Goal: Information Seeking & Learning: Check status

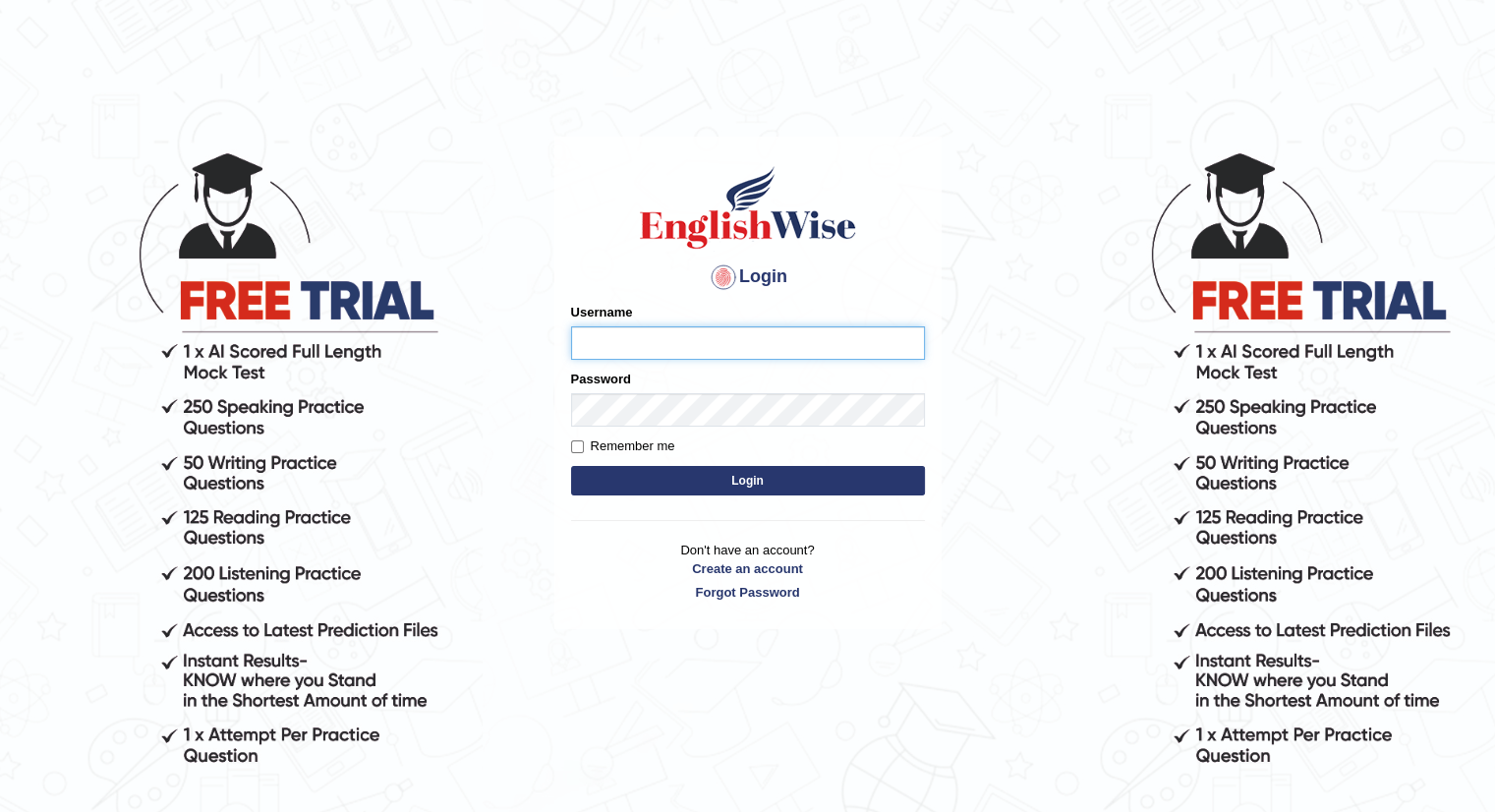
click at [719, 328] on input "Username" at bounding box center [748, 343] width 354 height 34
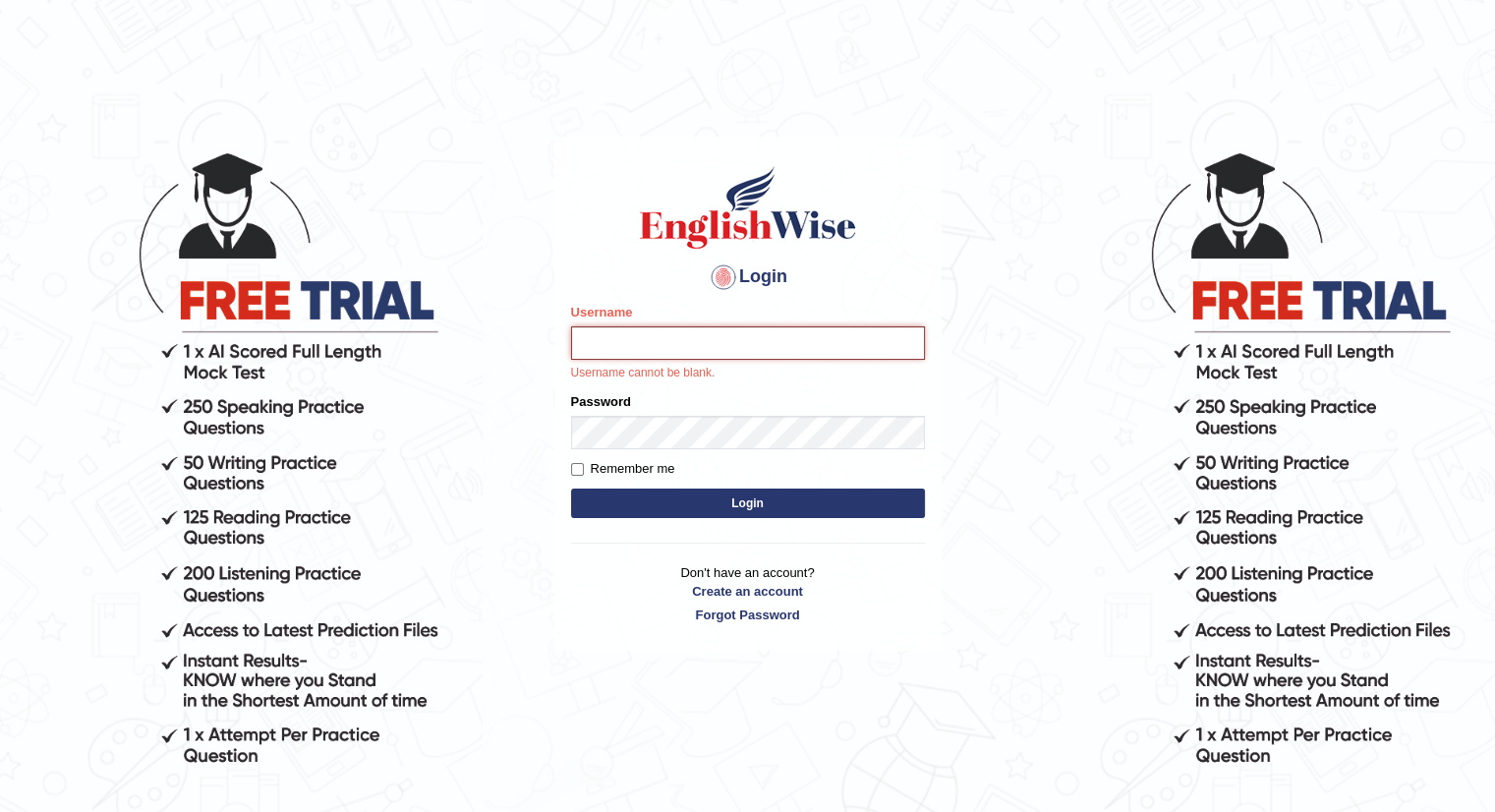
type input "Kaubet"
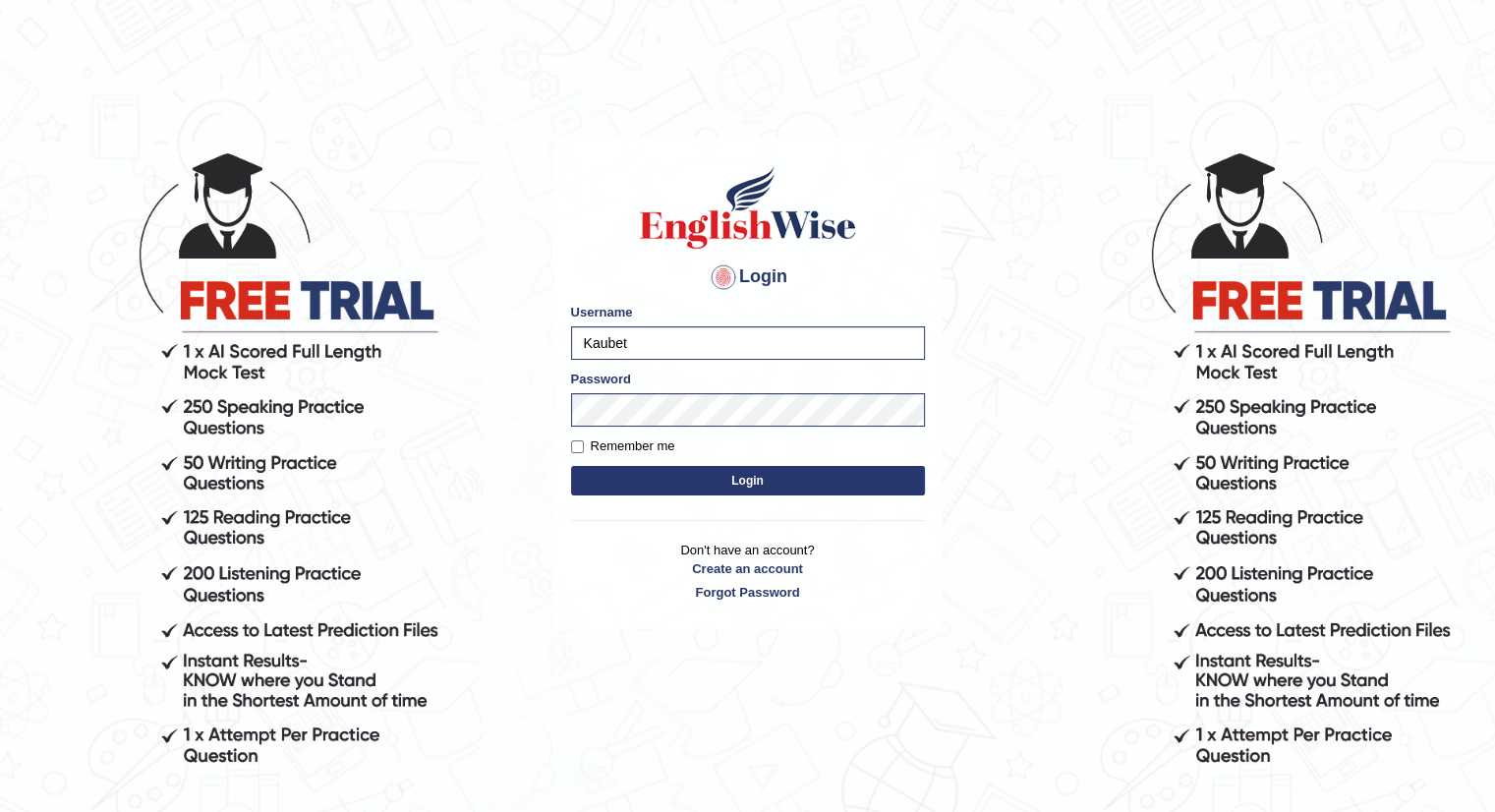
click at [760, 489] on button "Login" at bounding box center [748, 481] width 354 height 30
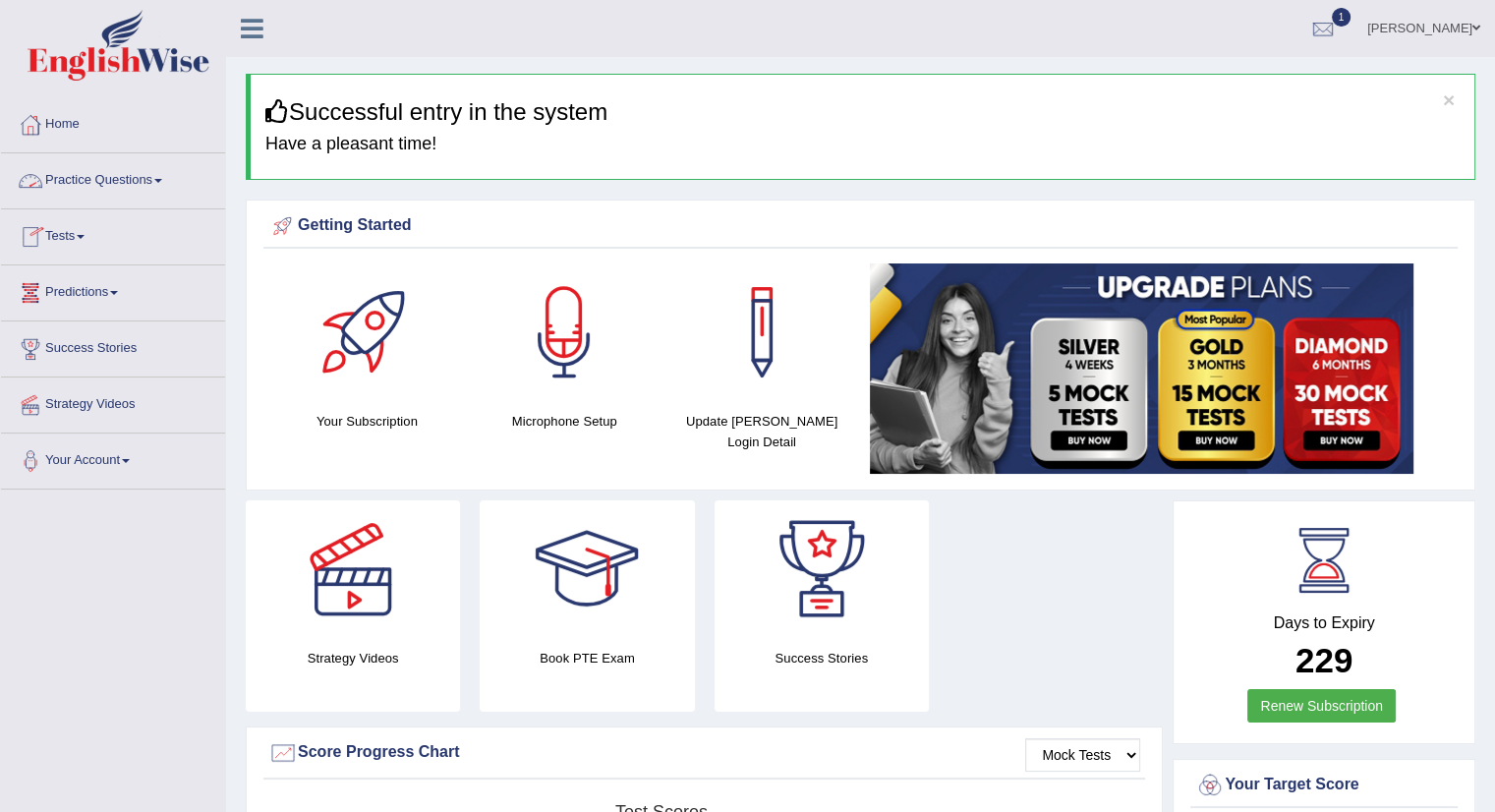
click at [152, 188] on link "Practice Questions" at bounding box center [113, 178] width 225 height 49
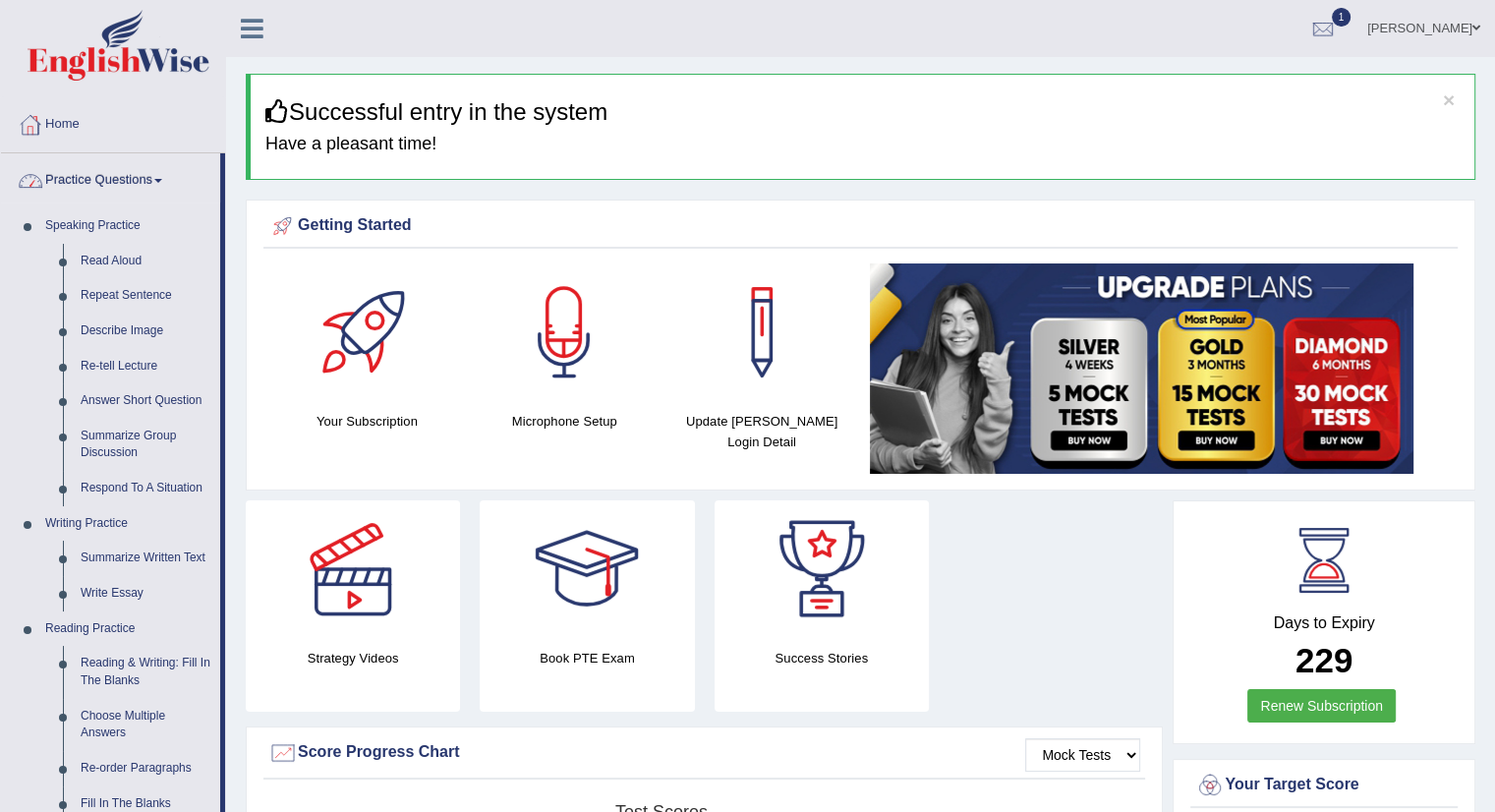
click at [512, 55] on div "Eubert regala Toggle navigation Username: Kaubet Access Type: Online Subscripti…" at bounding box center [861, 29] width 1269 height 57
click at [151, 167] on link "Practice Questions" at bounding box center [111, 178] width 220 height 49
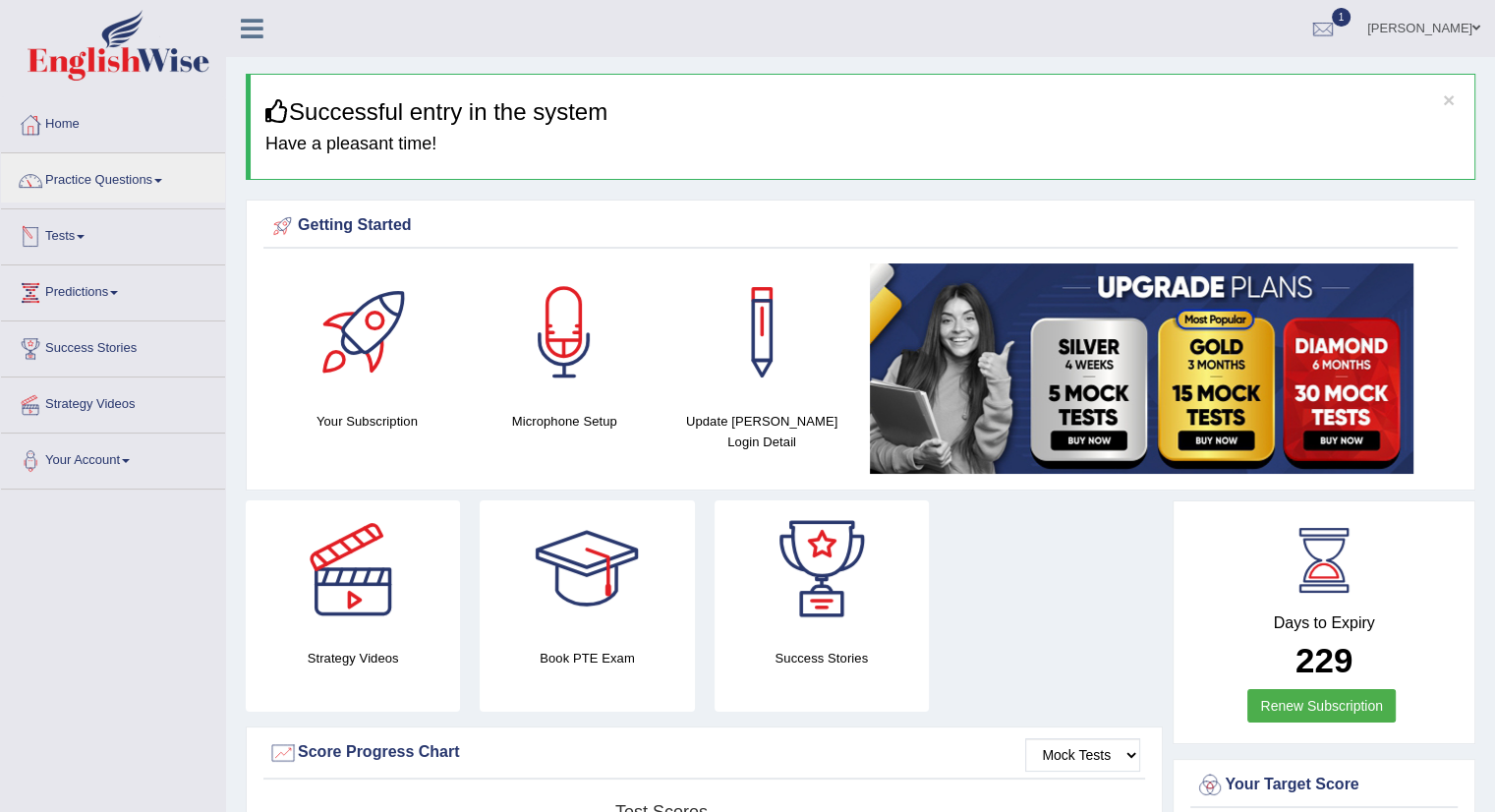
click at [76, 232] on link "Tests" at bounding box center [113, 234] width 225 height 49
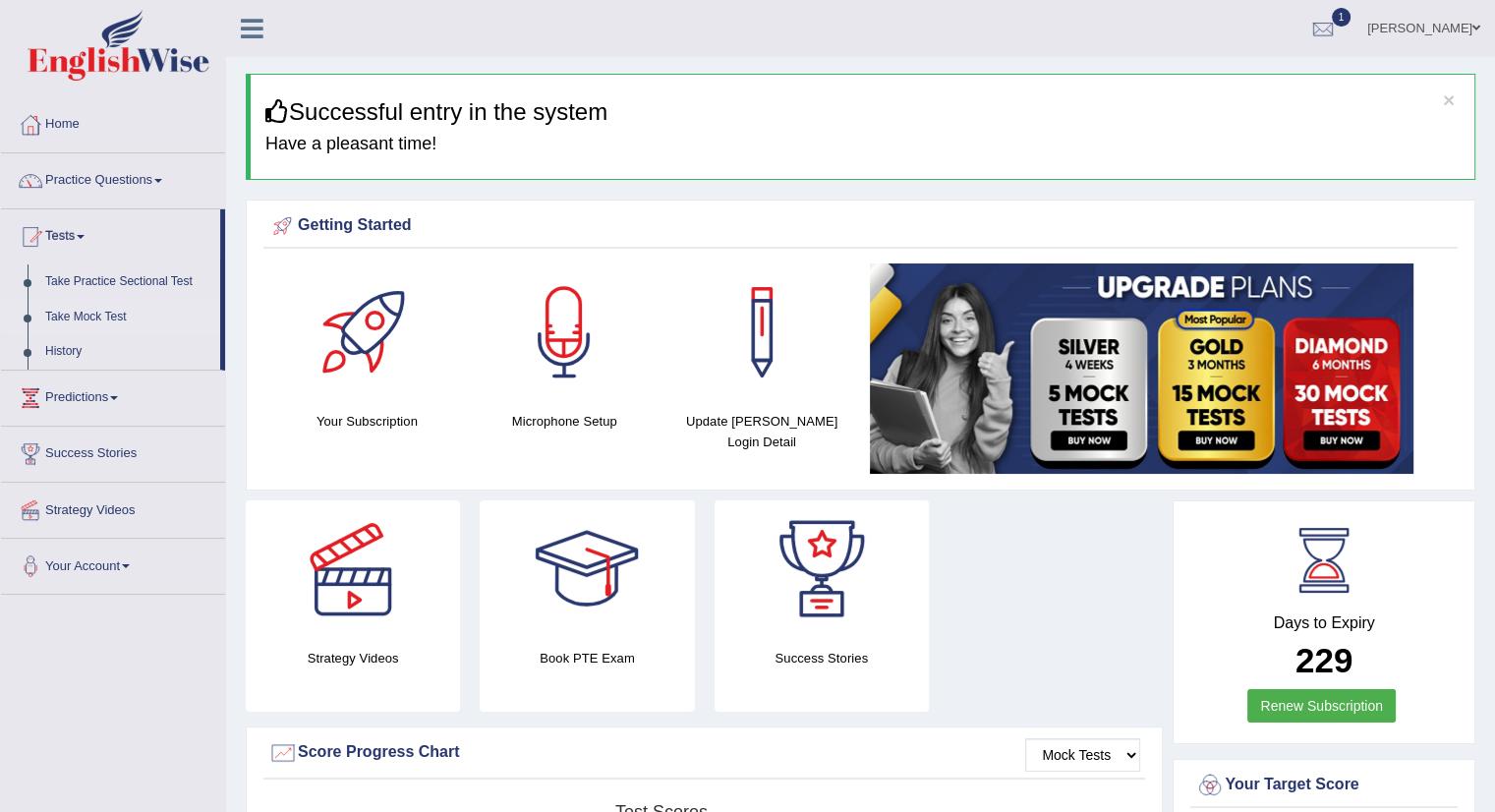
click at [93, 317] on link "Take Mock Test" at bounding box center [129, 317] width 184 height 36
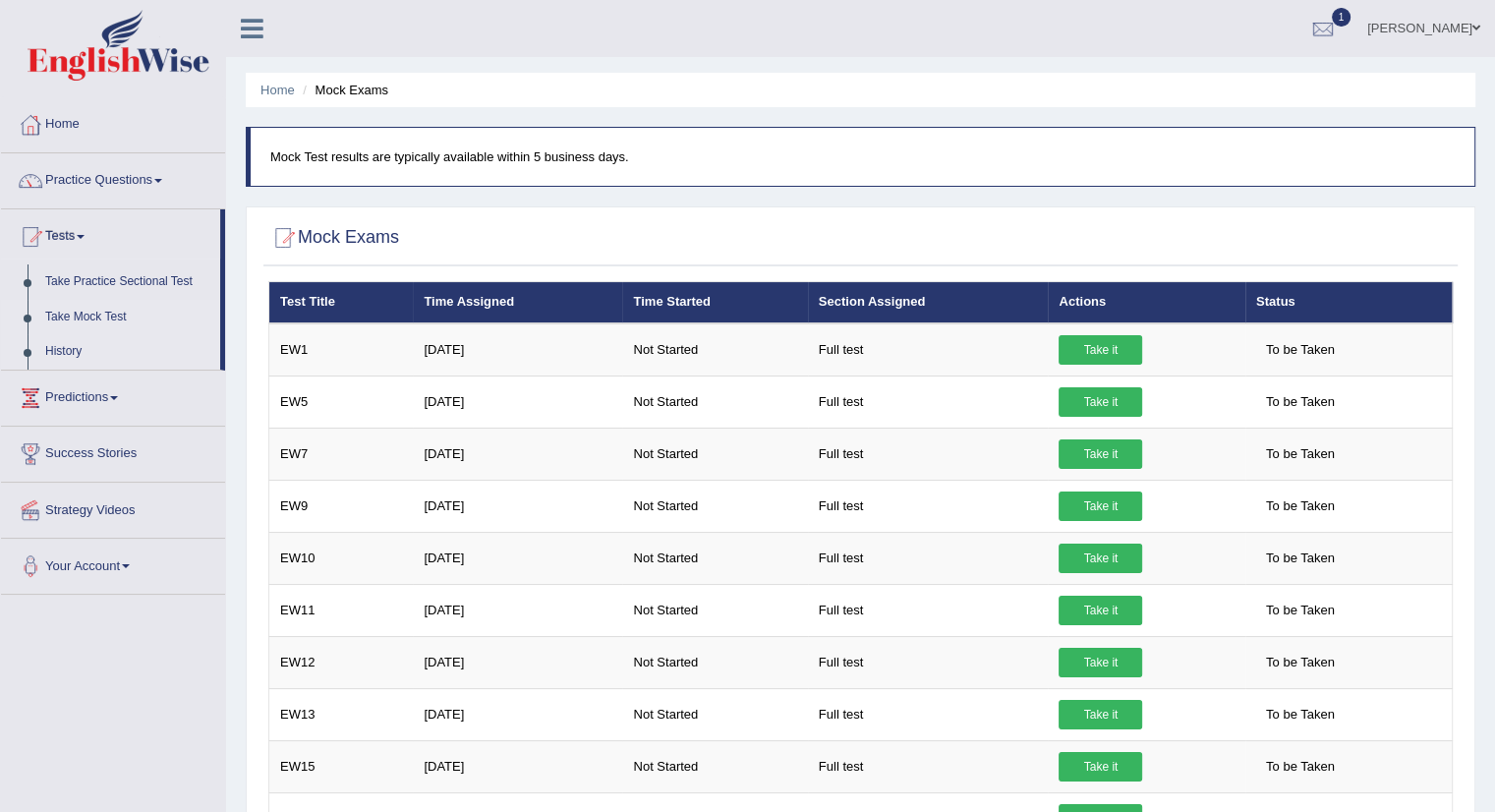
click at [75, 357] on link "History" at bounding box center [129, 352] width 184 height 36
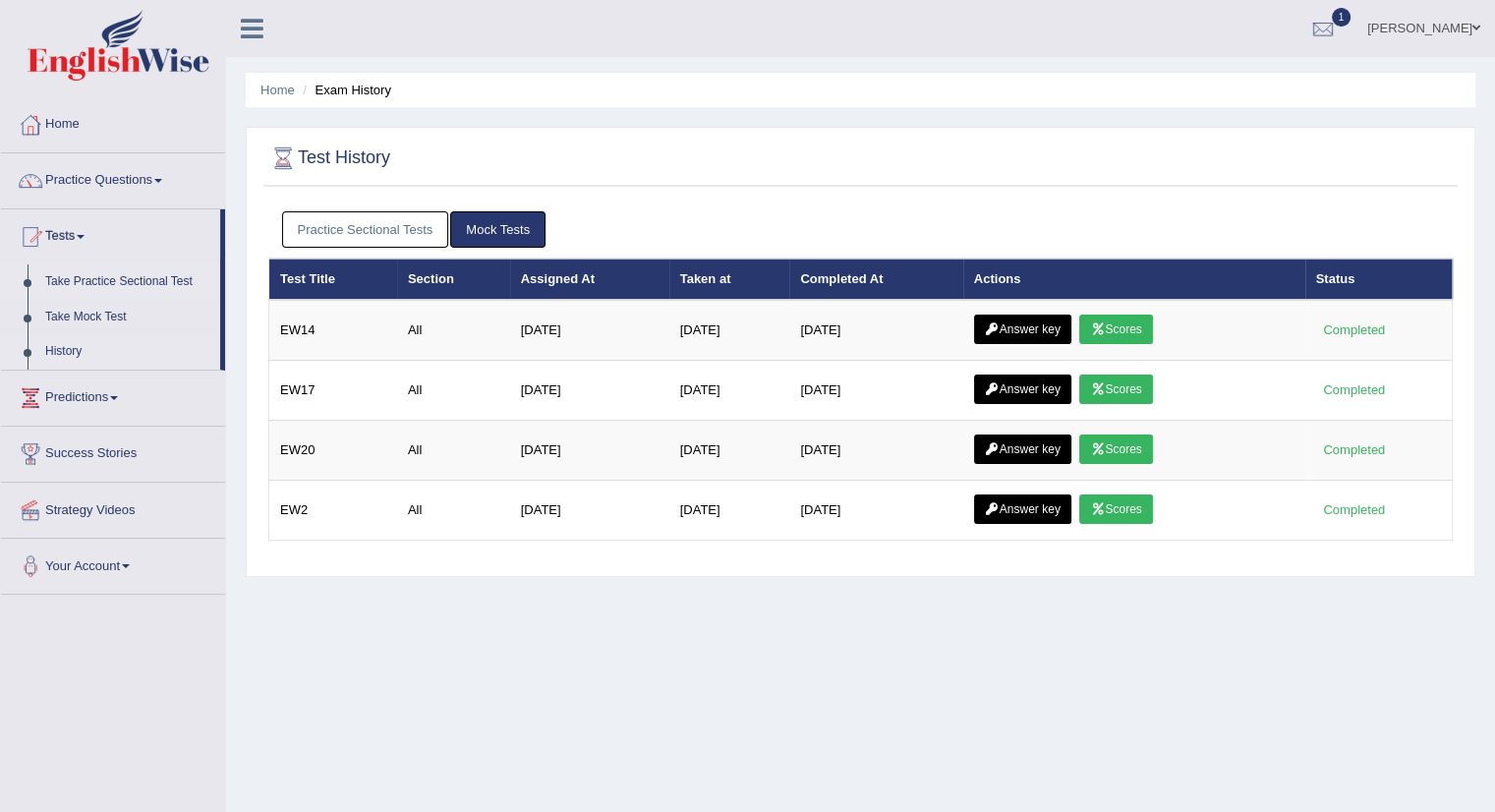
click at [114, 280] on link "Take Practice Sectional Test" at bounding box center [129, 282] width 184 height 36
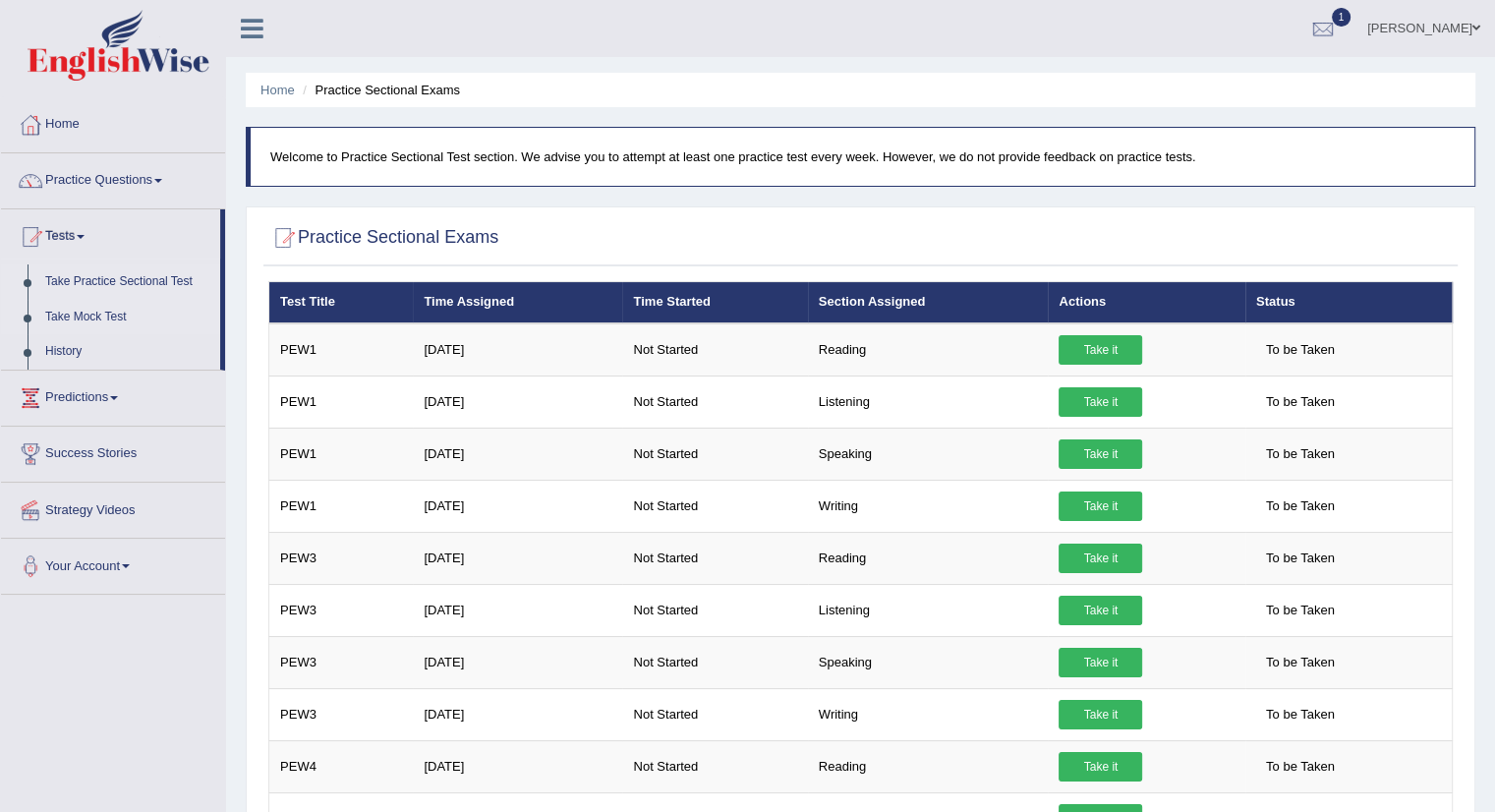
click at [69, 312] on link "Take Mock Test" at bounding box center [129, 317] width 184 height 36
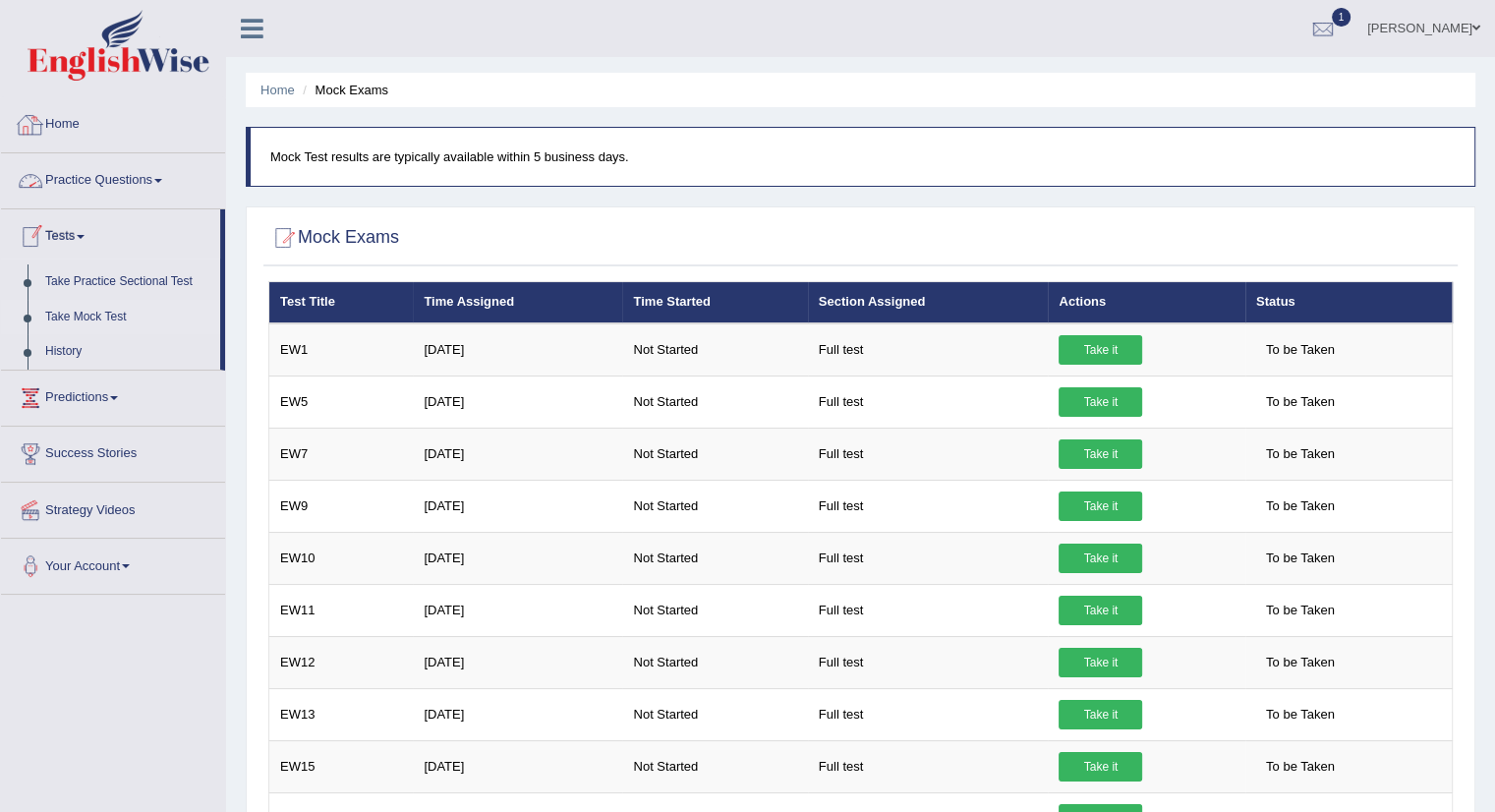
click at [75, 131] on link "Home" at bounding box center [113, 122] width 225 height 49
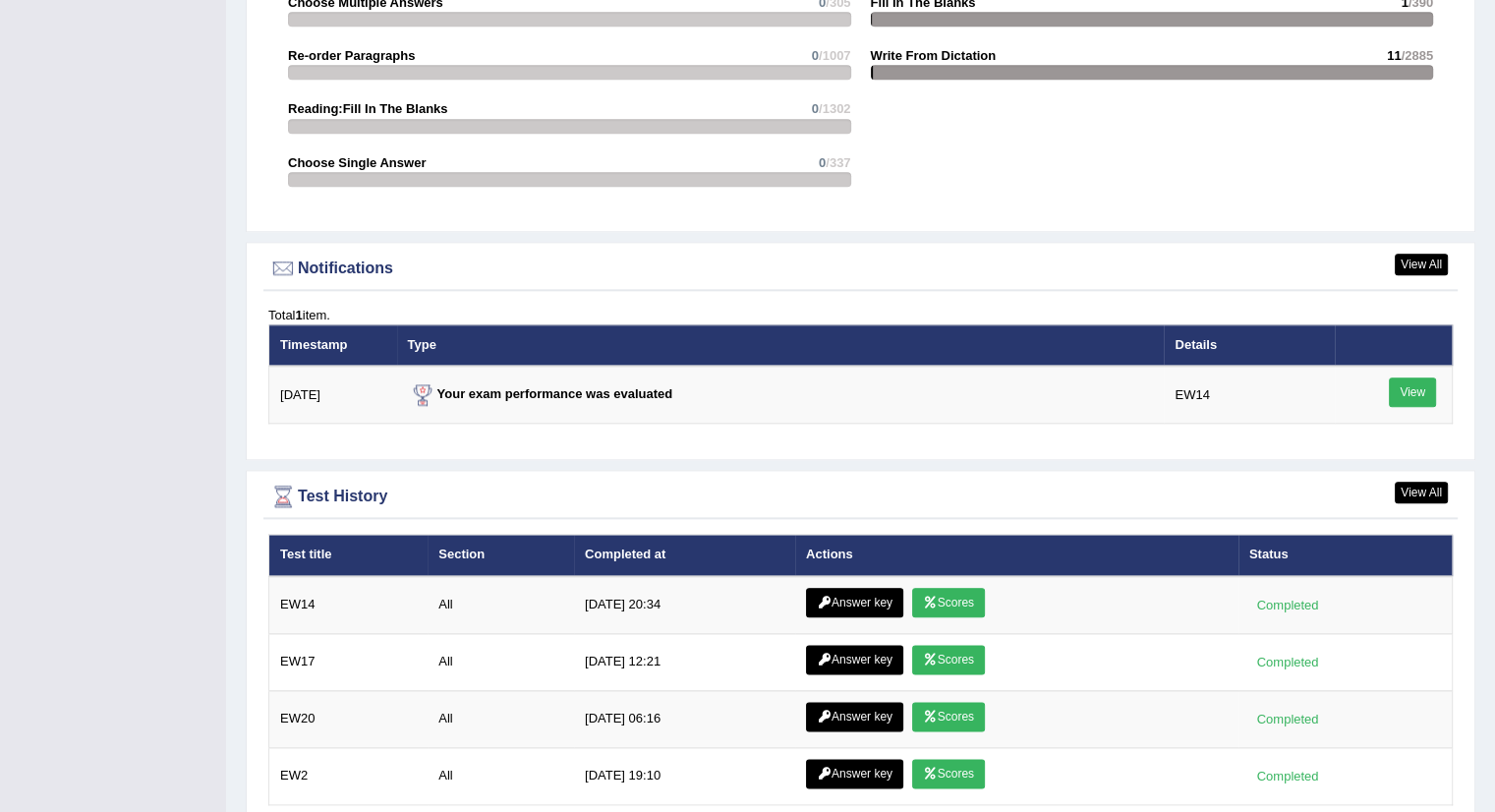
scroll to position [2242, 0]
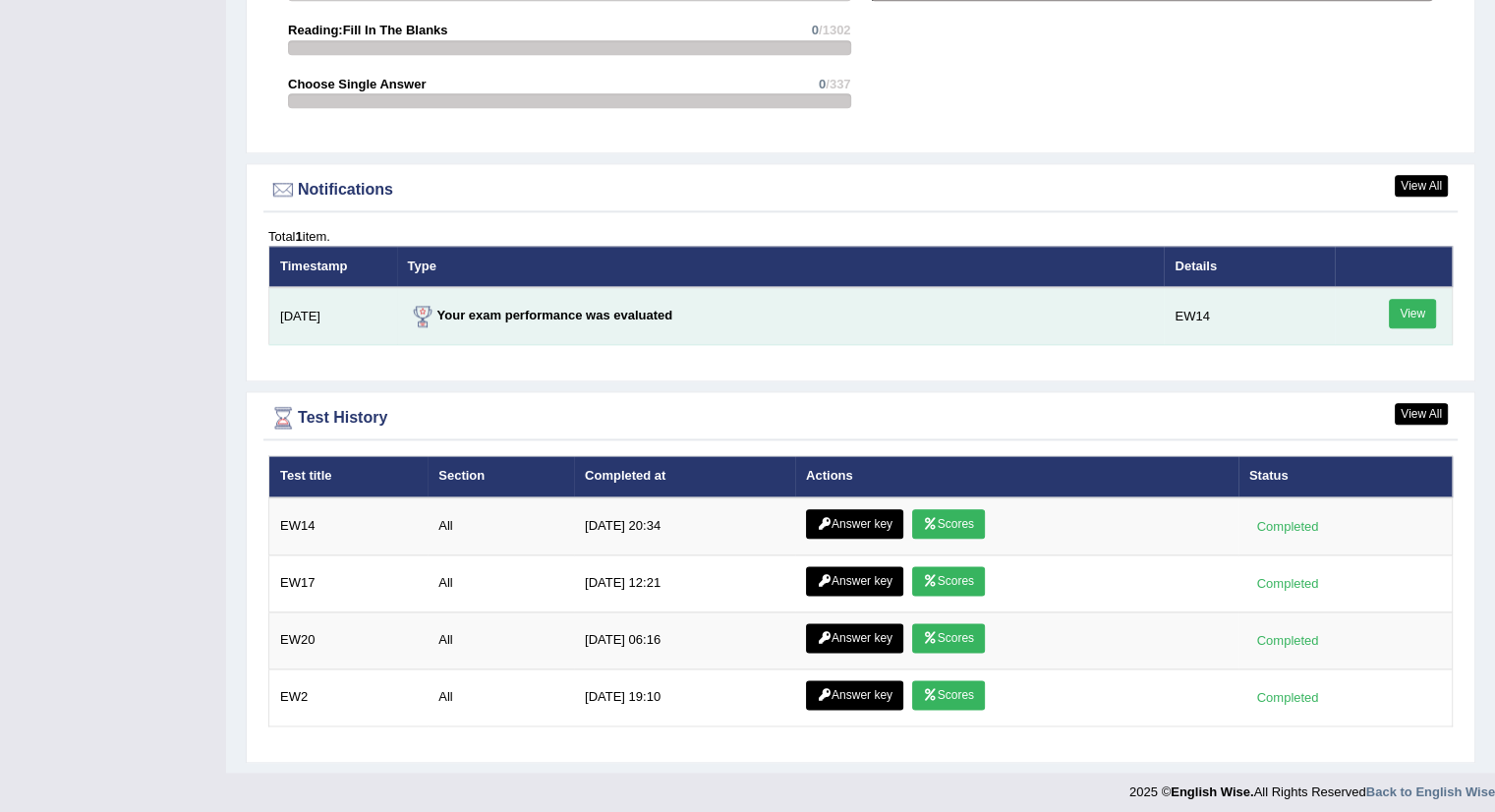
click at [1425, 306] on link "View" at bounding box center [1413, 314] width 47 height 30
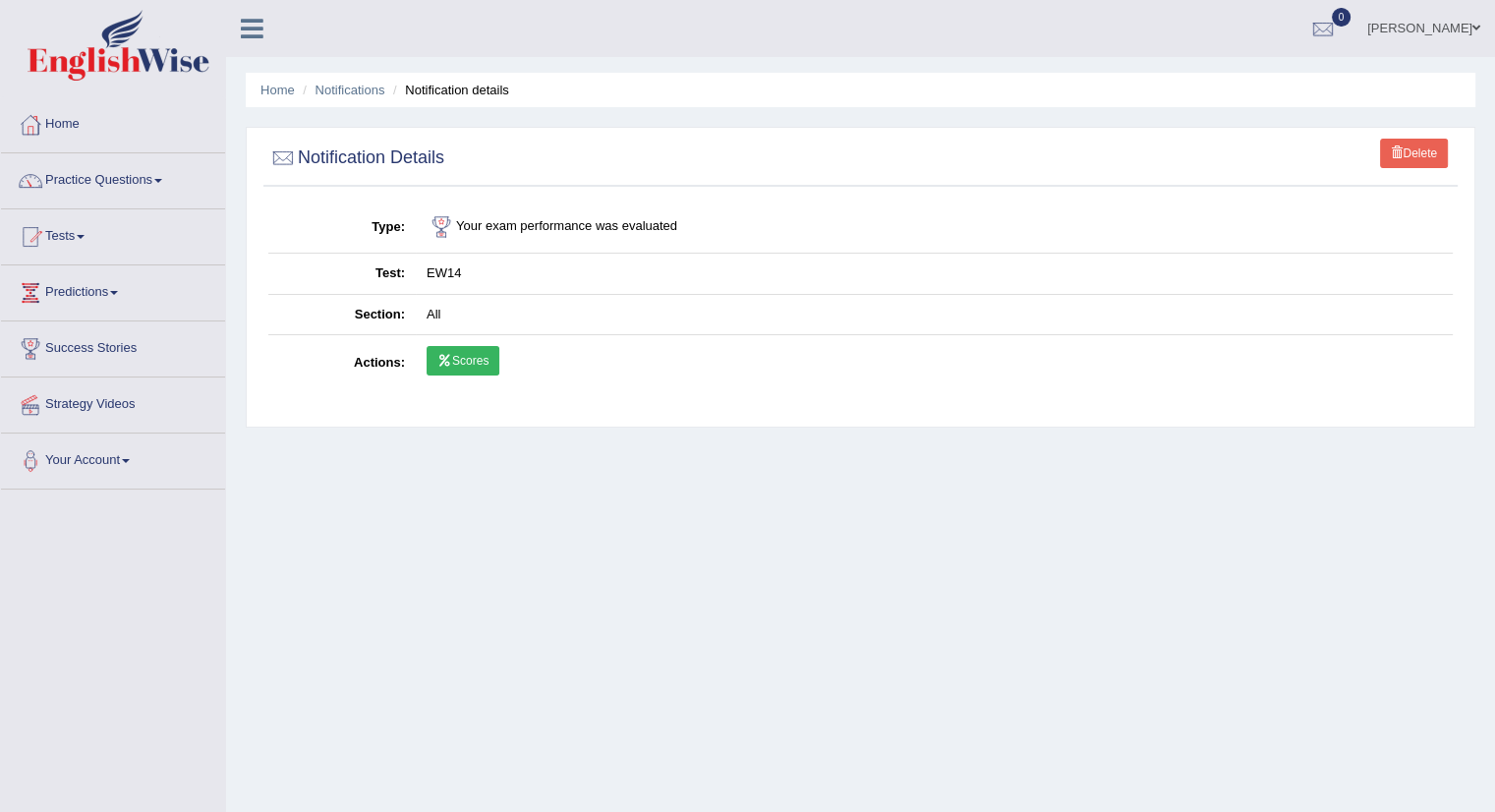
click at [470, 368] on link "Scores" at bounding box center [463, 361] width 73 height 30
